Goal: Transaction & Acquisition: Purchase product/service

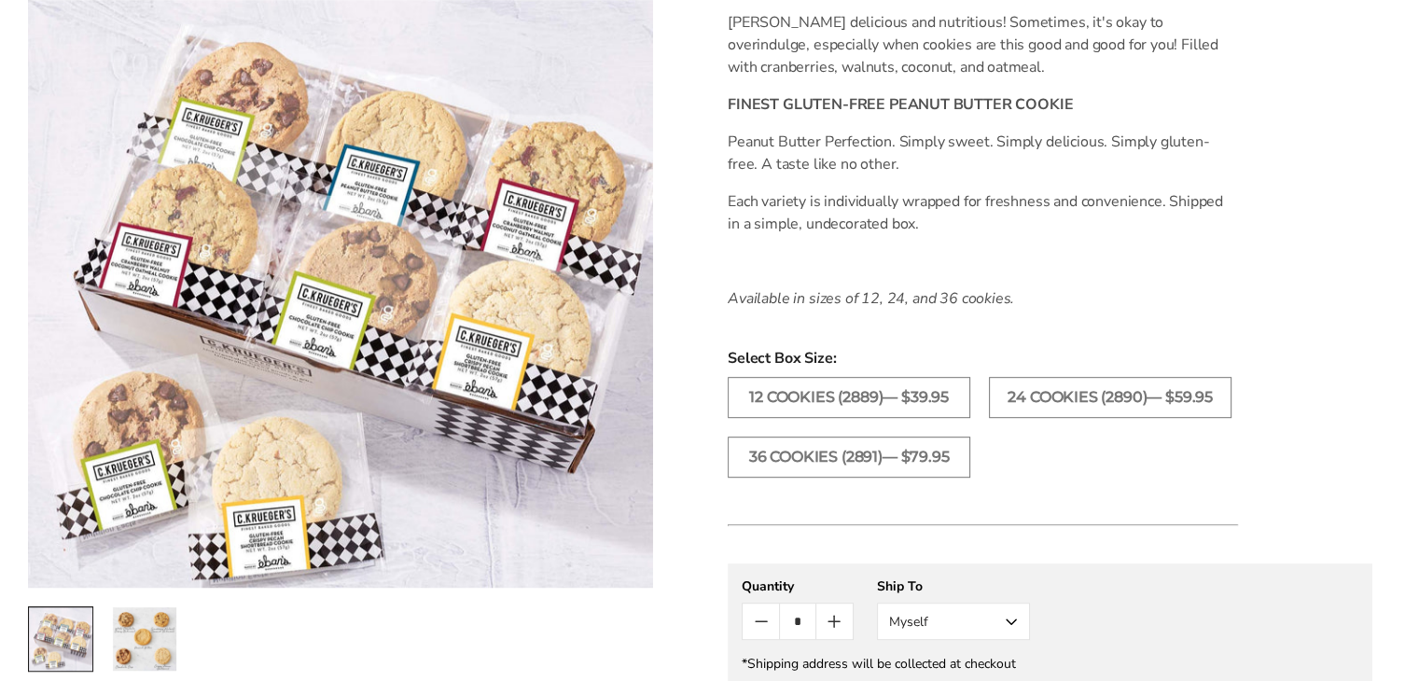
scroll to position [1306, 0]
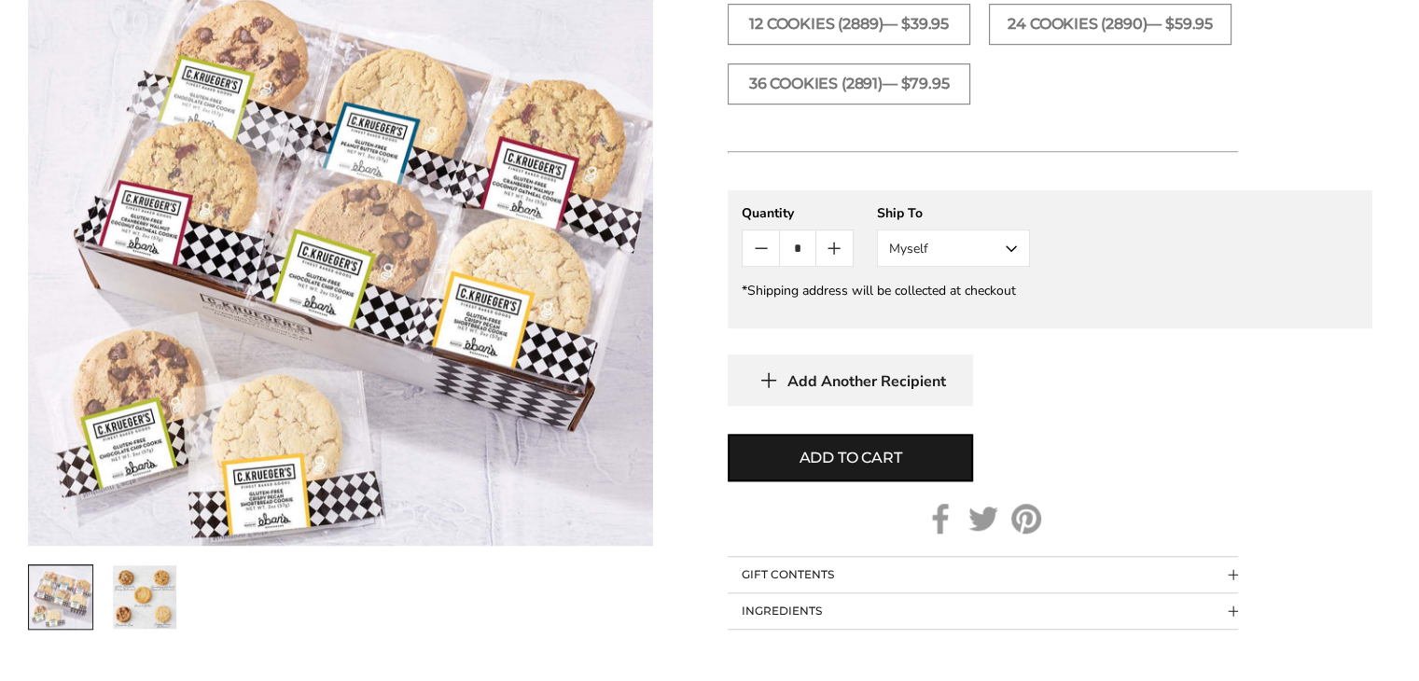
click at [110, 584] on div at bounding box center [340, 596] width 625 height 65
click at [138, 592] on img "2 / 2" at bounding box center [144, 596] width 63 height 63
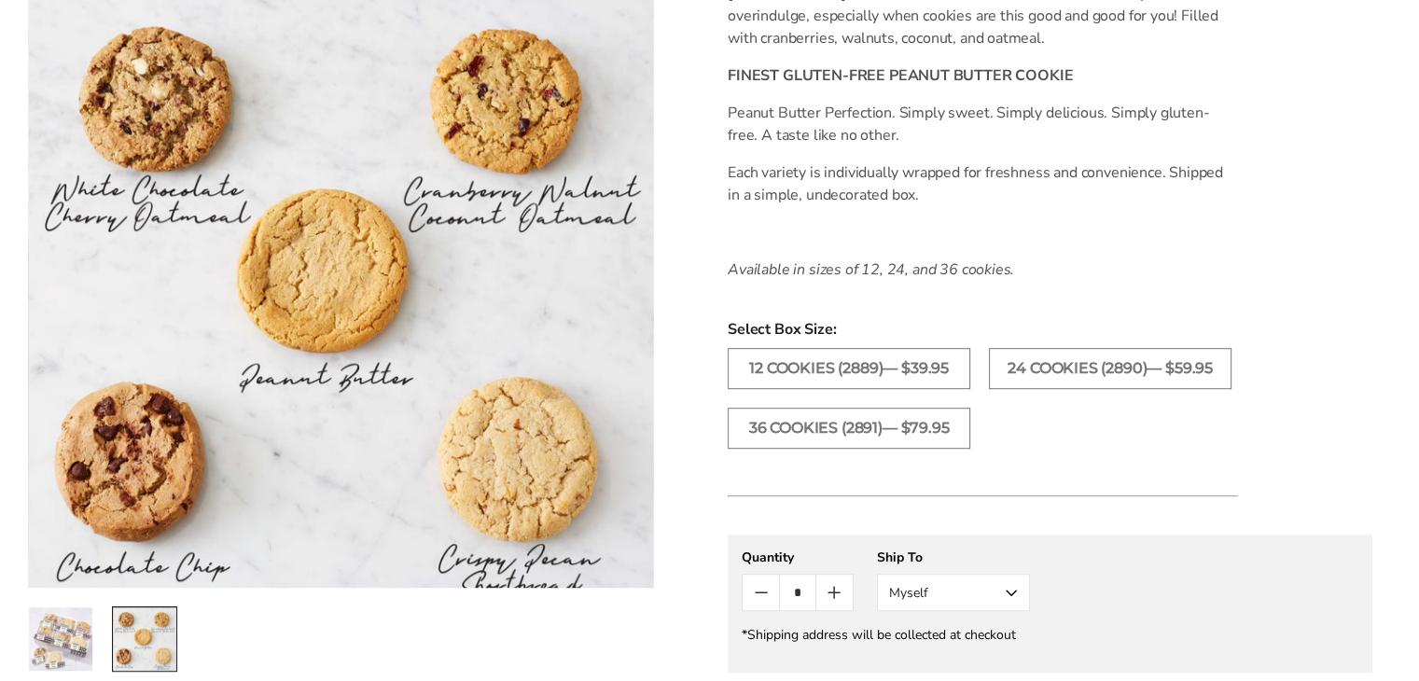
scroll to position [933, 0]
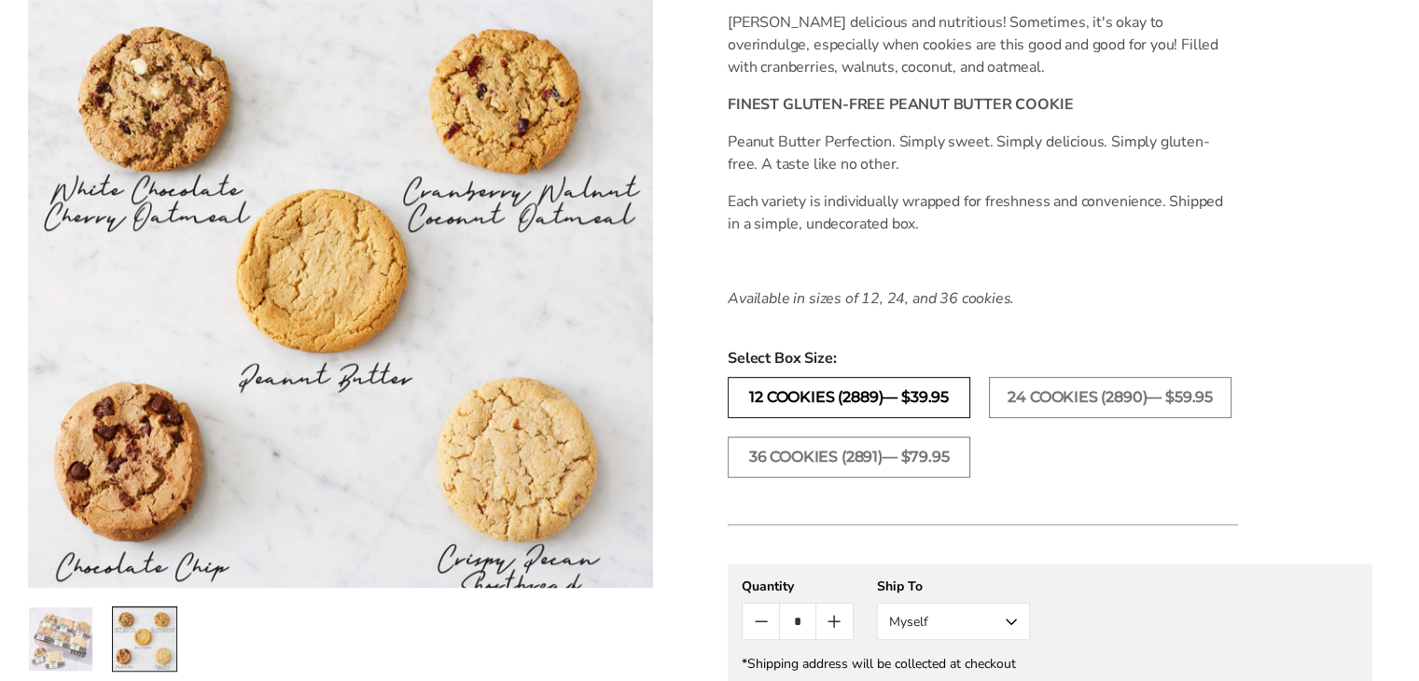
click at [896, 393] on label "12 COOKIES (2889)— $39.95" at bounding box center [849, 397] width 243 height 41
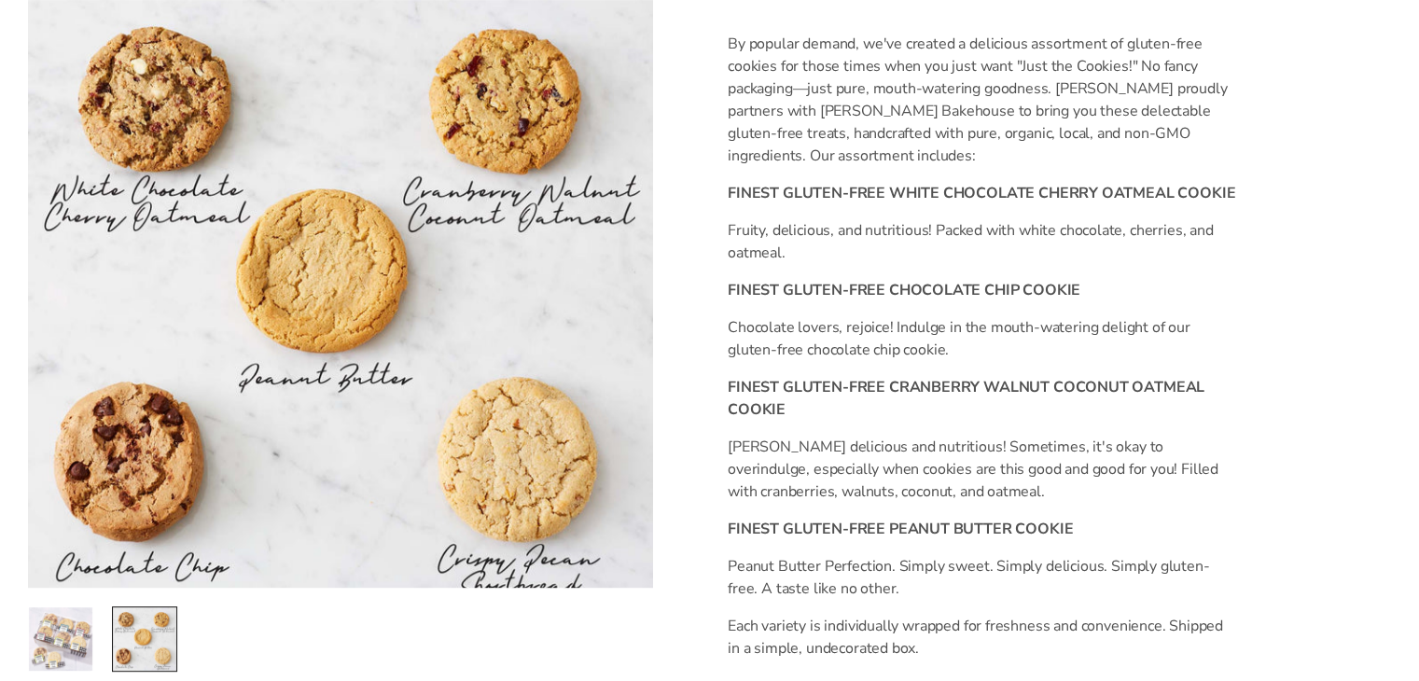
scroll to position [466, 0]
